Goal: Task Accomplishment & Management: Manage account settings

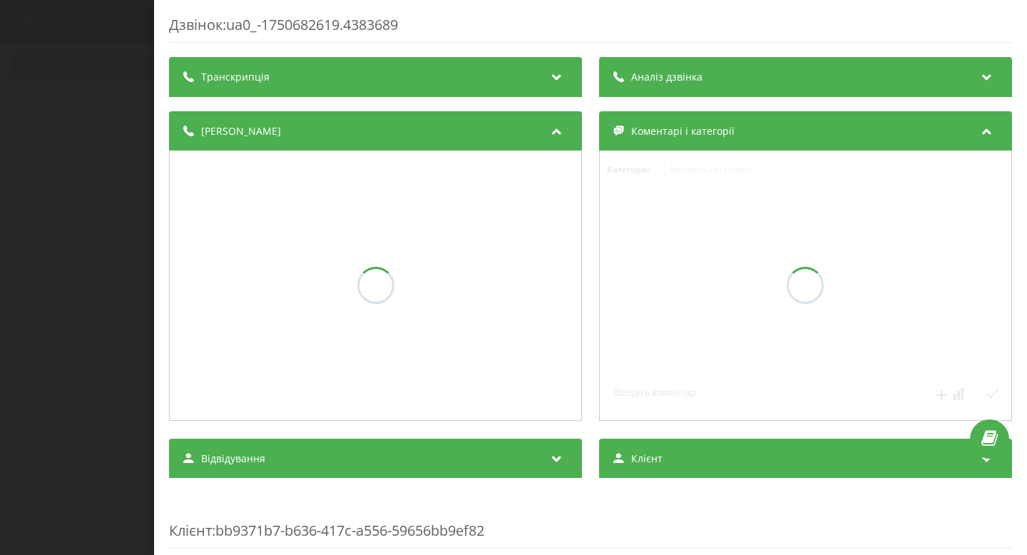
click at [110, 268] on div "Дзвінок : ua0_-1750682619.4383689 Транскрипція Аналіз дзвінка Деталі дзвінка Ко…" at bounding box center [513, 277] width 1027 height 555
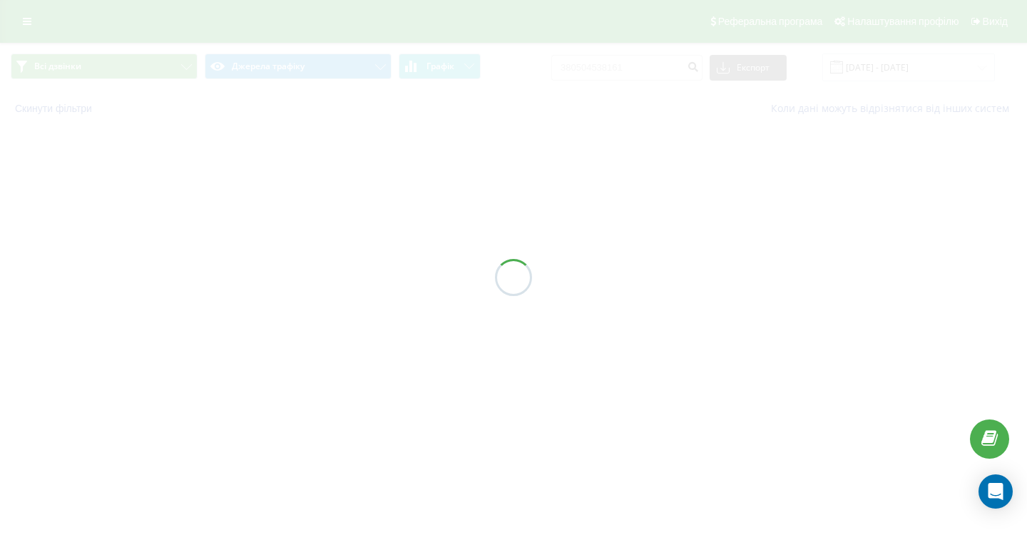
click at [32, 16] on div at bounding box center [513, 277] width 1027 height 555
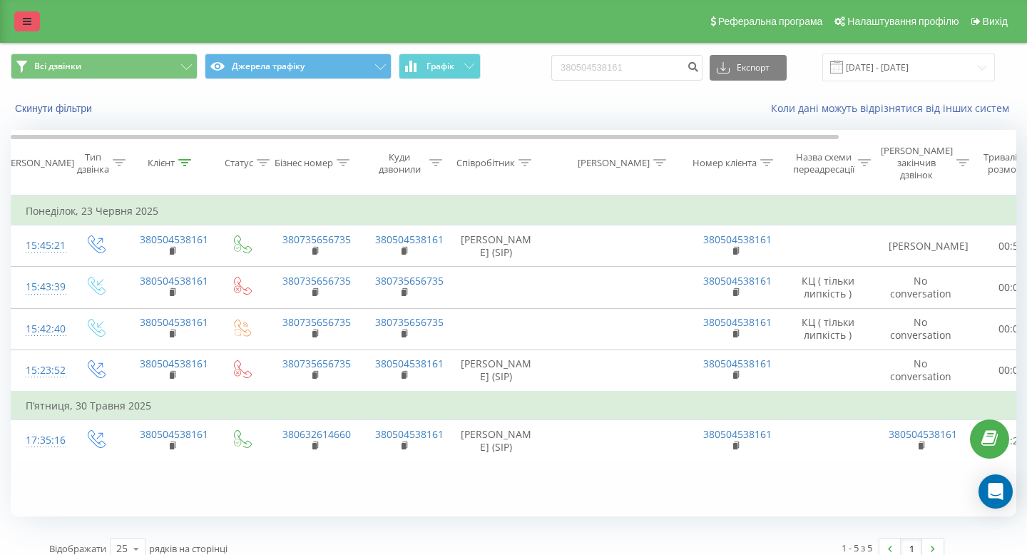
click at [29, 19] on icon at bounding box center [27, 21] width 9 height 10
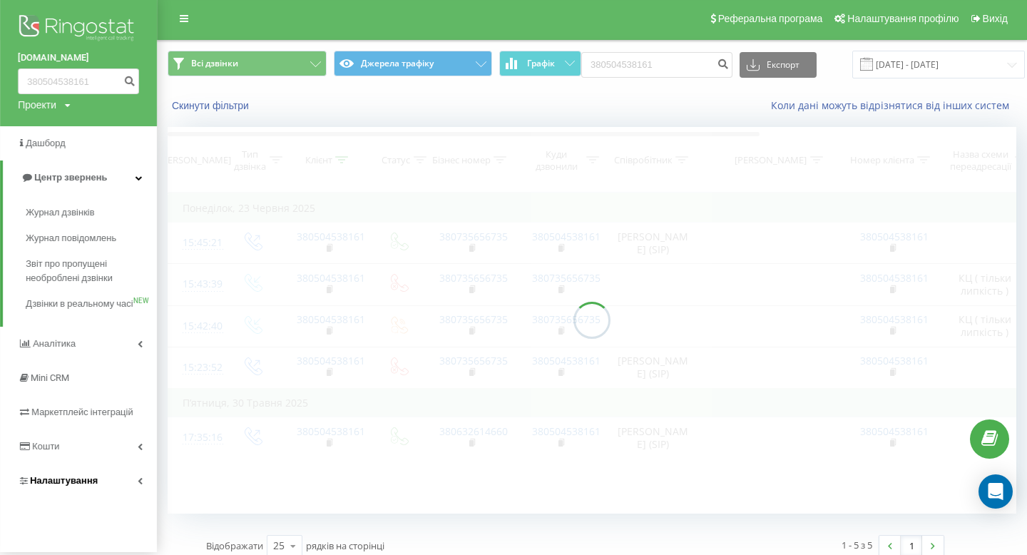
click at [72, 486] on span "Налаштування" at bounding box center [64, 480] width 68 height 11
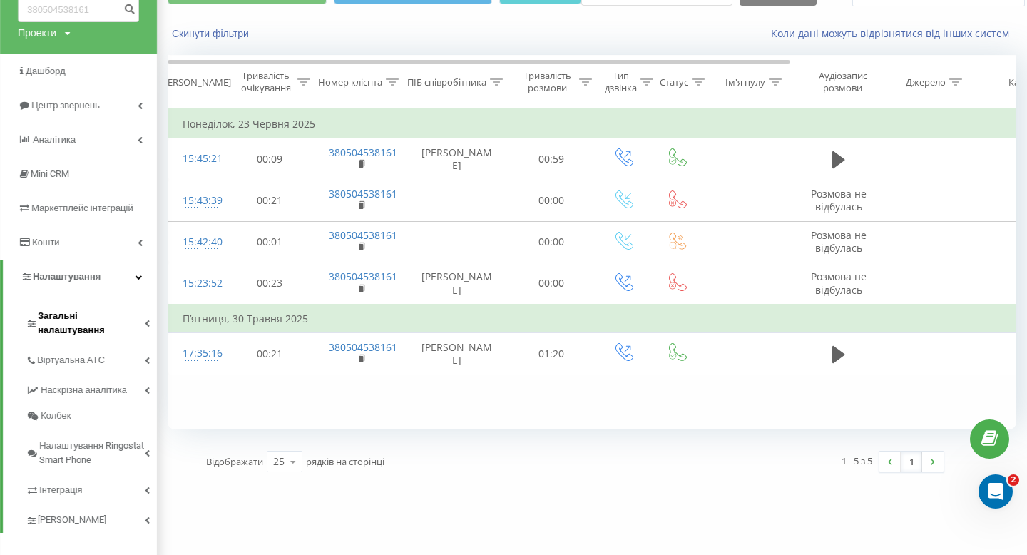
click at [101, 324] on link "Загальні налаштування" at bounding box center [91, 321] width 131 height 44
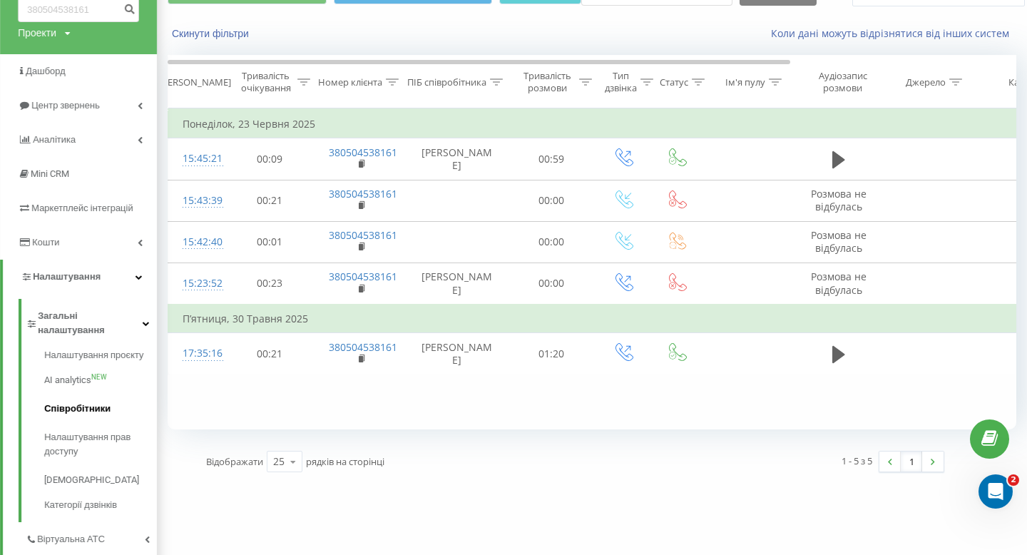
click at [87, 404] on link "Співробітники" at bounding box center [100, 408] width 113 height 29
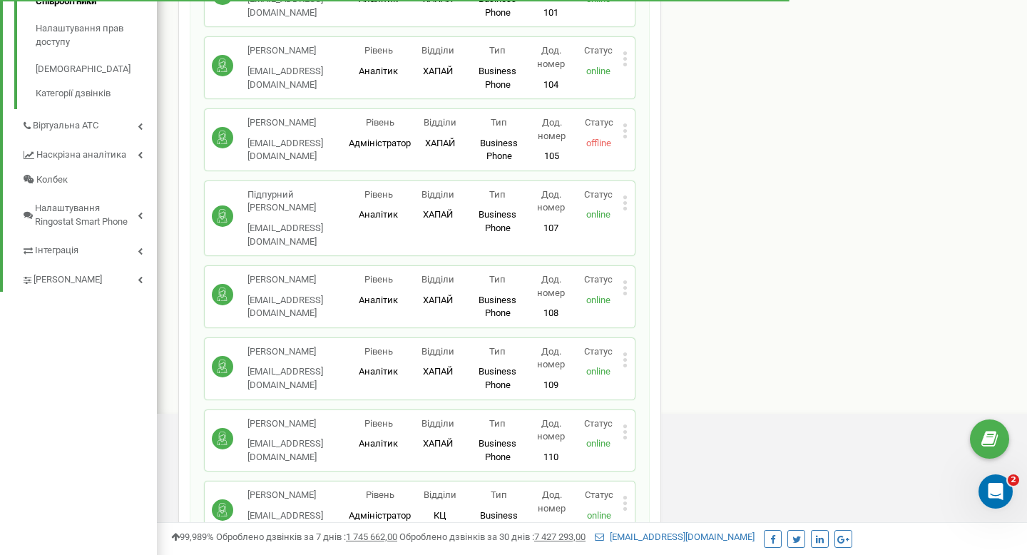
scroll to position [5171, 0]
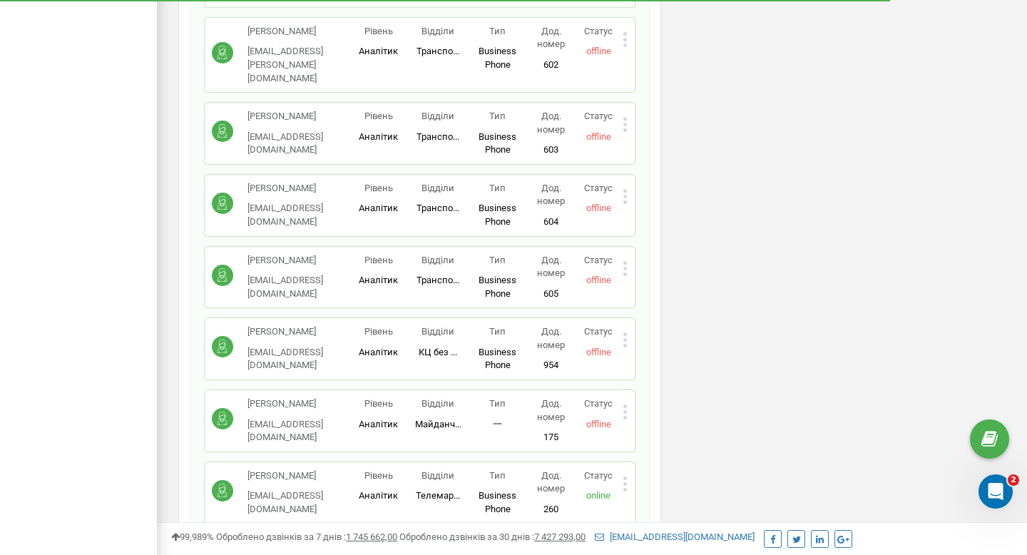
click at [630, 318] on div "[PERSON_NAME] [EMAIL_ADDRESS][DOMAIN_NAME] Рівень Аналітик Відділи КЦ без ... К…" at bounding box center [420, 348] width 430 height 61
click at [624, 332] on icon at bounding box center [625, 339] width 5 height 15
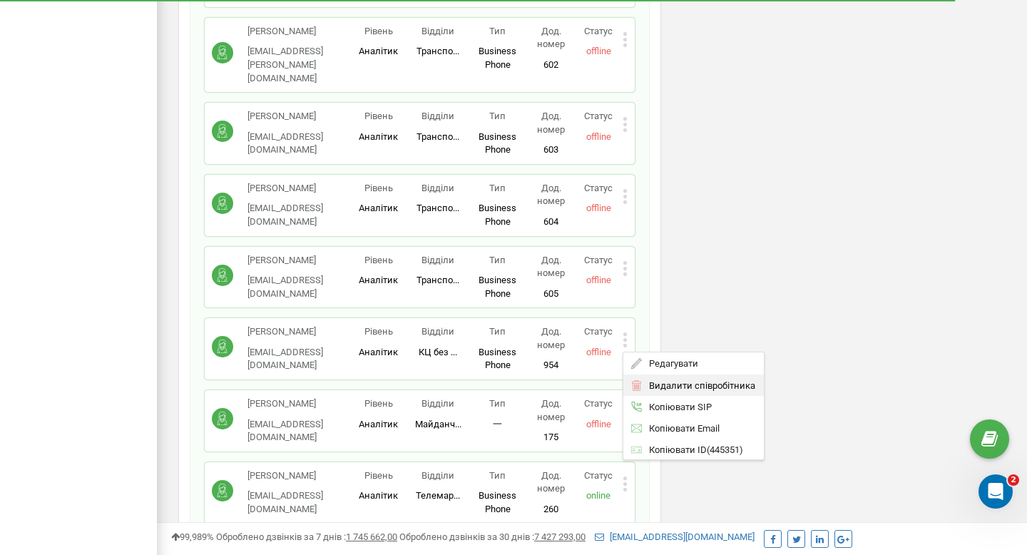
click at [639, 374] on div "Видалити співробітника" at bounding box center [693, 385] width 140 height 22
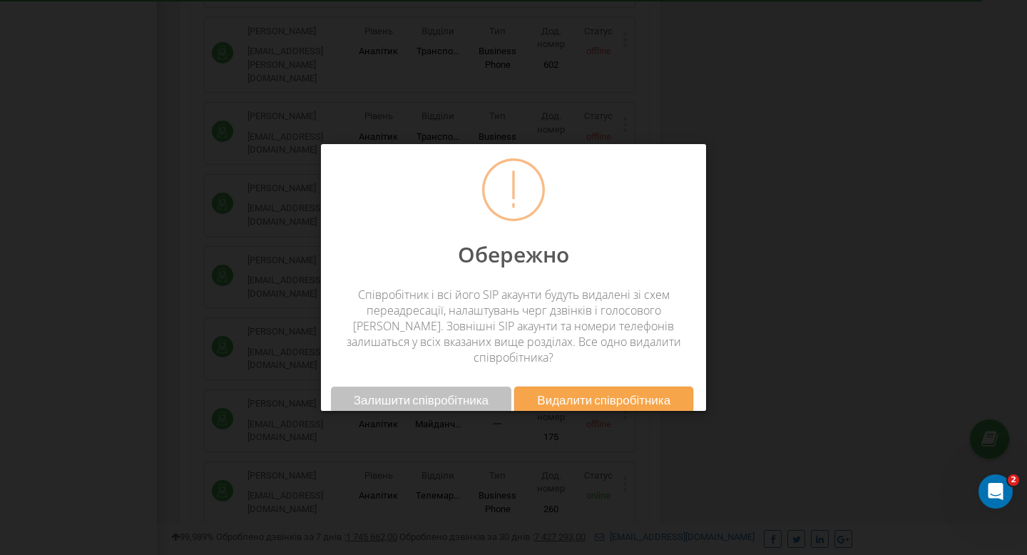
click at [625, 392] on span "Видалити співробітника" at bounding box center [603, 399] width 133 height 15
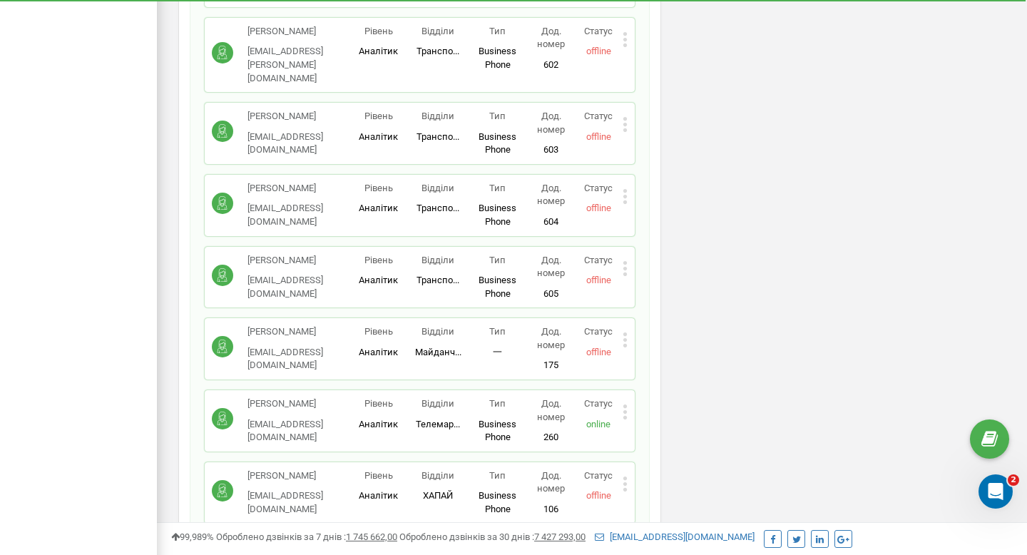
scroll to position [4668, 0]
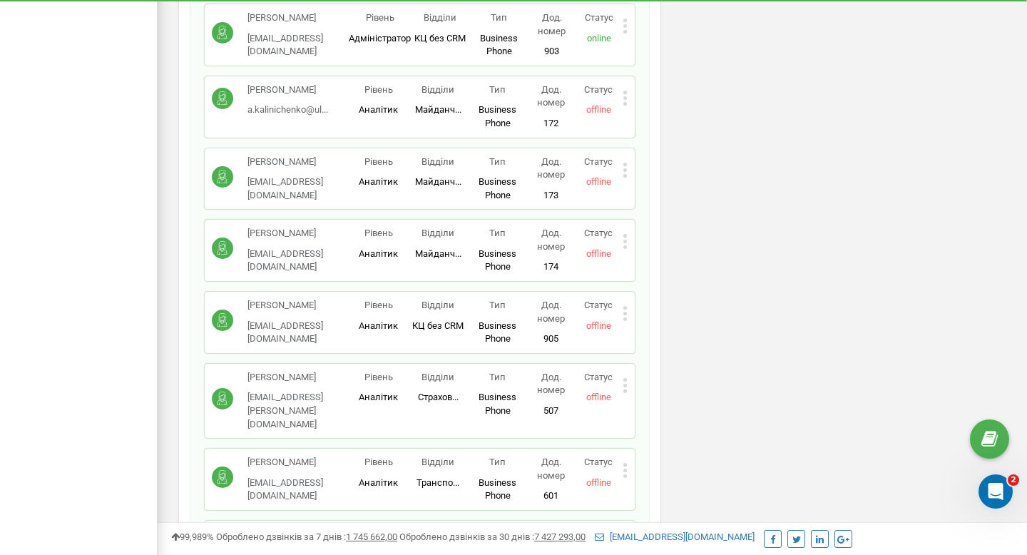
click at [623, 306] on icon at bounding box center [625, 313] width 5 height 15
click at [644, 347] on div "Видалити співробітника" at bounding box center [693, 358] width 140 height 22
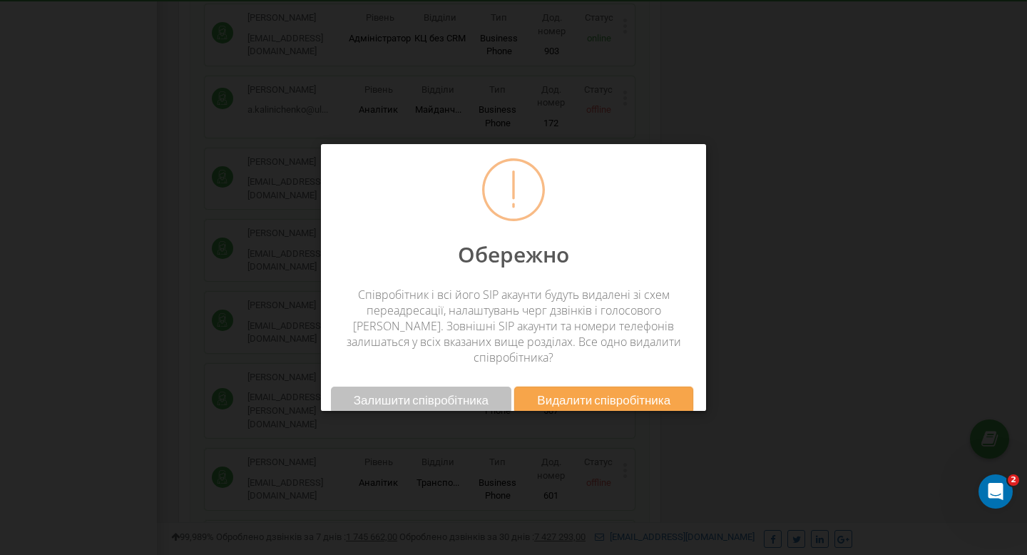
click at [623, 392] on span "Видалити співробітника" at bounding box center [603, 399] width 133 height 15
